Goal: Task Accomplishment & Management: Manage account settings

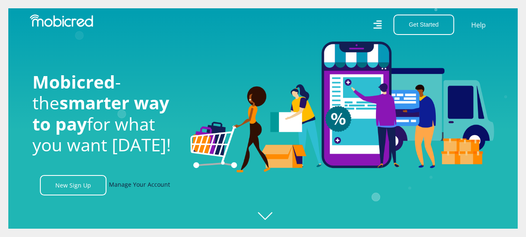
scroll to position [0, 593]
click at [155, 187] on link "Manage Your Account" at bounding box center [139, 185] width 61 height 20
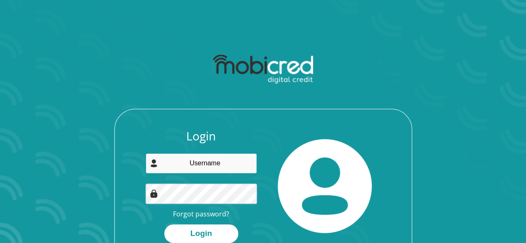
click at [208, 161] on input "email" at bounding box center [201, 163] width 111 height 20
type input "[EMAIL_ADDRESS][DOMAIN_NAME]"
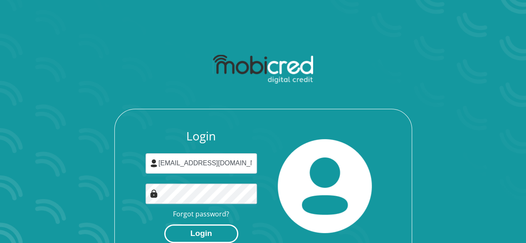
click at [220, 235] on button "Login" at bounding box center [201, 234] width 74 height 19
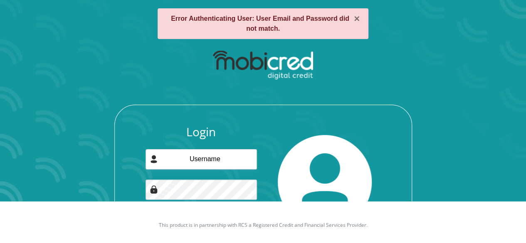
scroll to position [77, 0]
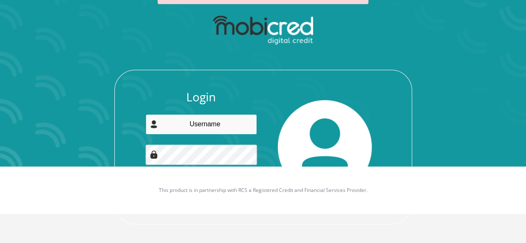
click at [218, 126] on input "email" at bounding box center [201, 124] width 111 height 20
type input "[EMAIL_ADDRESS][DOMAIN_NAME]"
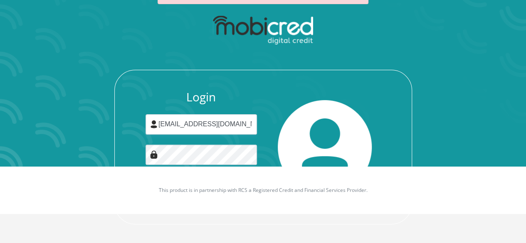
click at [460, 59] on div "Login prty.ldy@gmail.com Forgot password? Login" at bounding box center [263, 118] width 447 height 214
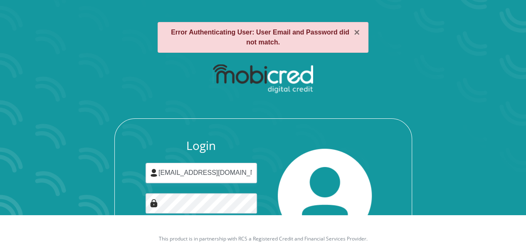
scroll to position [27, 0]
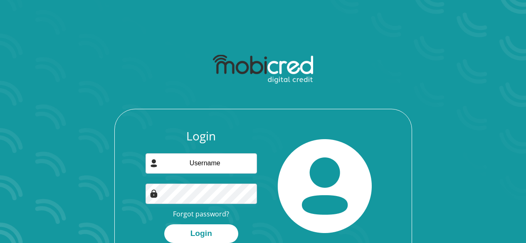
scroll to position [27, 0]
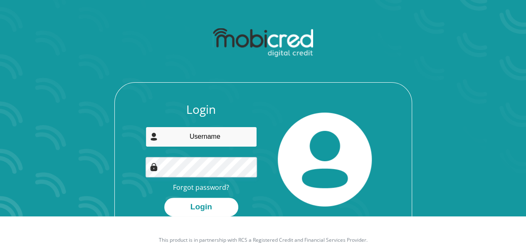
click at [183, 137] on input "email" at bounding box center [201, 137] width 111 height 20
type input "[EMAIL_ADDRESS][DOMAIN_NAME]"
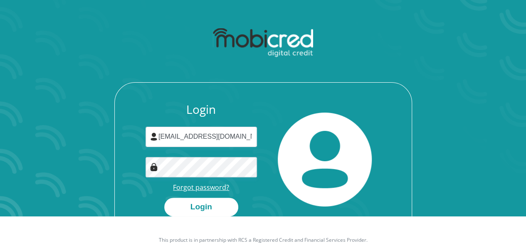
click at [206, 188] on link "Forgot password?" at bounding box center [201, 187] width 56 height 9
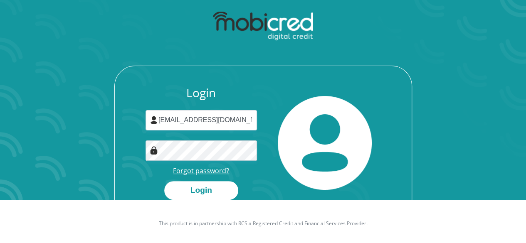
scroll to position [47, 0]
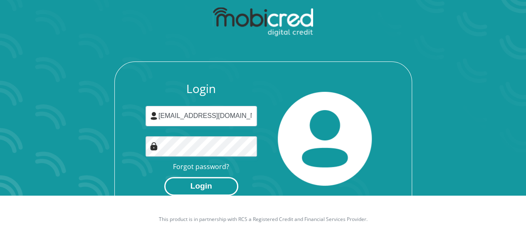
click at [190, 189] on button "Login" at bounding box center [201, 186] width 74 height 19
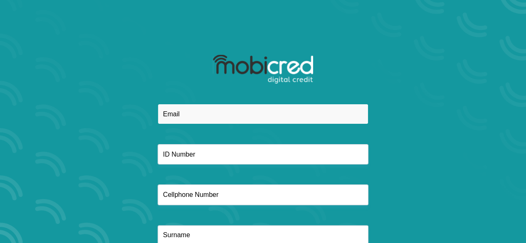
click at [233, 116] on input "email" at bounding box center [263, 114] width 211 height 20
type input "[EMAIL_ADDRESS][DOMAIN_NAME]"
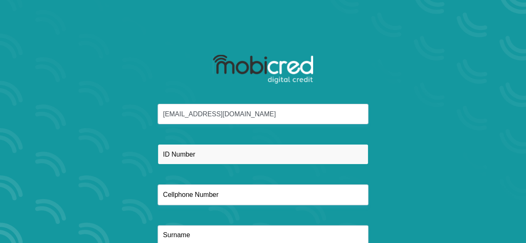
click at [217, 156] on input "text" at bounding box center [263, 154] width 211 height 20
type input "9112100353089"
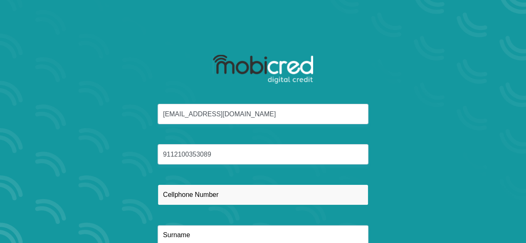
click at [218, 193] on input "text" at bounding box center [263, 195] width 211 height 20
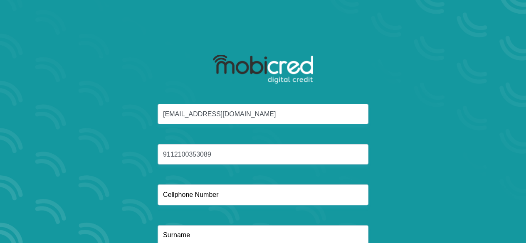
click at [394, 188] on div "prty.ldy@gmail.com 9112100353089" at bounding box center [263, 185] width 447 height 162
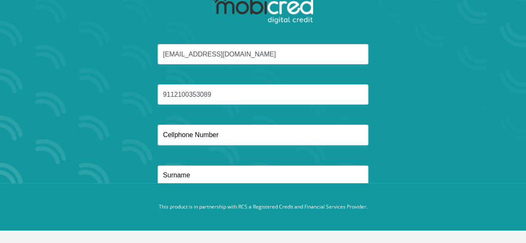
scroll to position [60, 0]
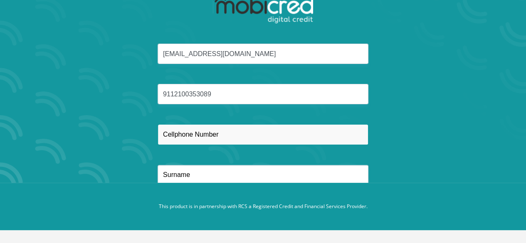
click at [275, 131] on input "text" at bounding box center [263, 134] width 211 height 20
type input "0742170334"
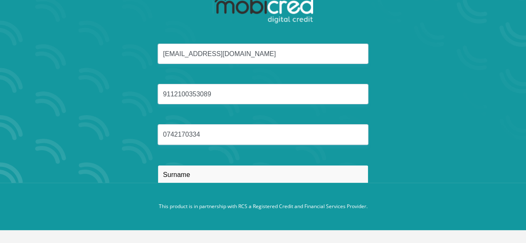
click at [244, 174] on input "text" at bounding box center [263, 175] width 211 height 20
type input "Chiloane"
click at [483, 134] on div "prty.ldy@gmail.com 9112100353089 0742170334 Chiloane" at bounding box center [263, 125] width 447 height 162
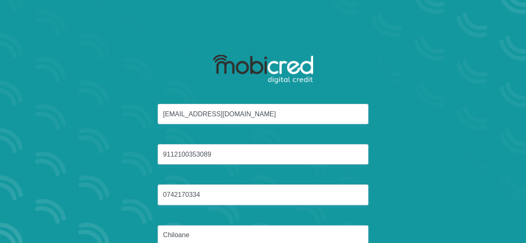
scroll to position [0, 0]
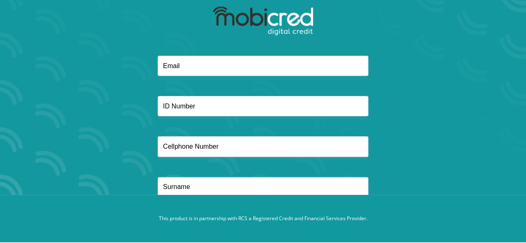
scroll to position [60, 0]
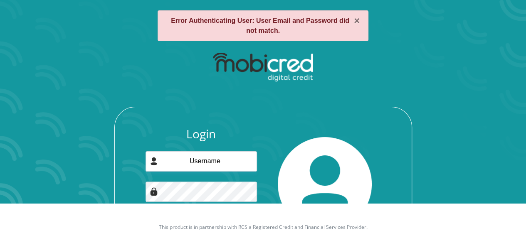
scroll to position [50, 0]
